Goal: Transaction & Acquisition: Purchase product/service

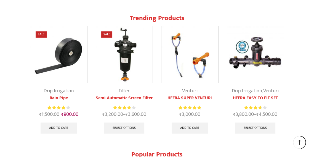
scroll to position [485, 0]
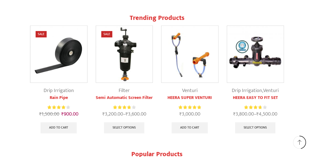
click at [65, 46] on img at bounding box center [58, 54] width 57 height 57
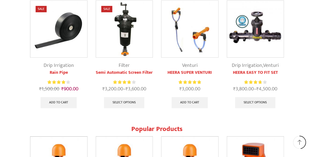
scroll to position [511, 0]
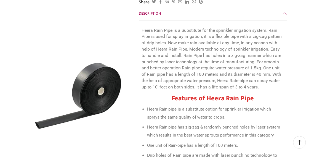
scroll to position [183, 0]
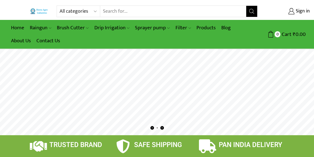
click at [51, 32] on link "Raingun" at bounding box center [40, 27] width 27 height 13
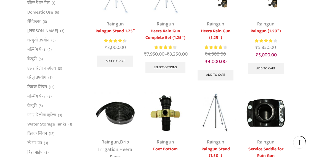
scroll to position [126, 0]
click at [45, 51] on link "मल्चिंग पेपर" at bounding box center [36, 49] width 18 height 9
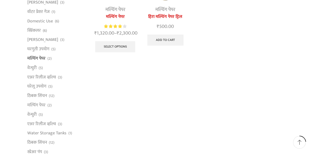
scroll to position [117, 0]
click at [51, 96] on span "(12)" at bounding box center [52, 96] width 6 height 6
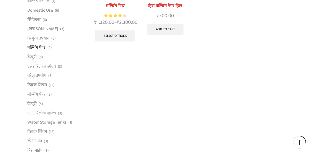
scroll to position [143, 0]
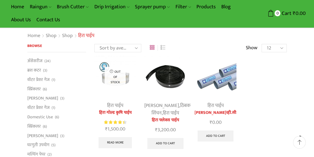
scroll to position [21, 0]
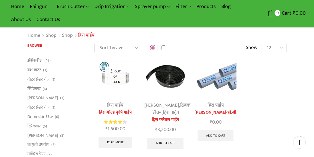
click at [179, 77] on div at bounding box center [181, 76] width 13 height 15
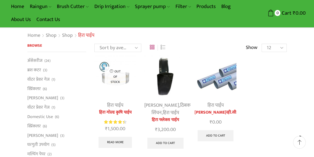
click at [170, 76] on img at bounding box center [165, 76] width 42 height 42
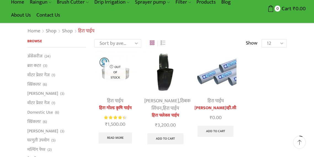
scroll to position [48, 0]
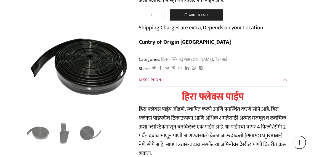
scroll to position [838, 0]
